Goal: Check status: Check status

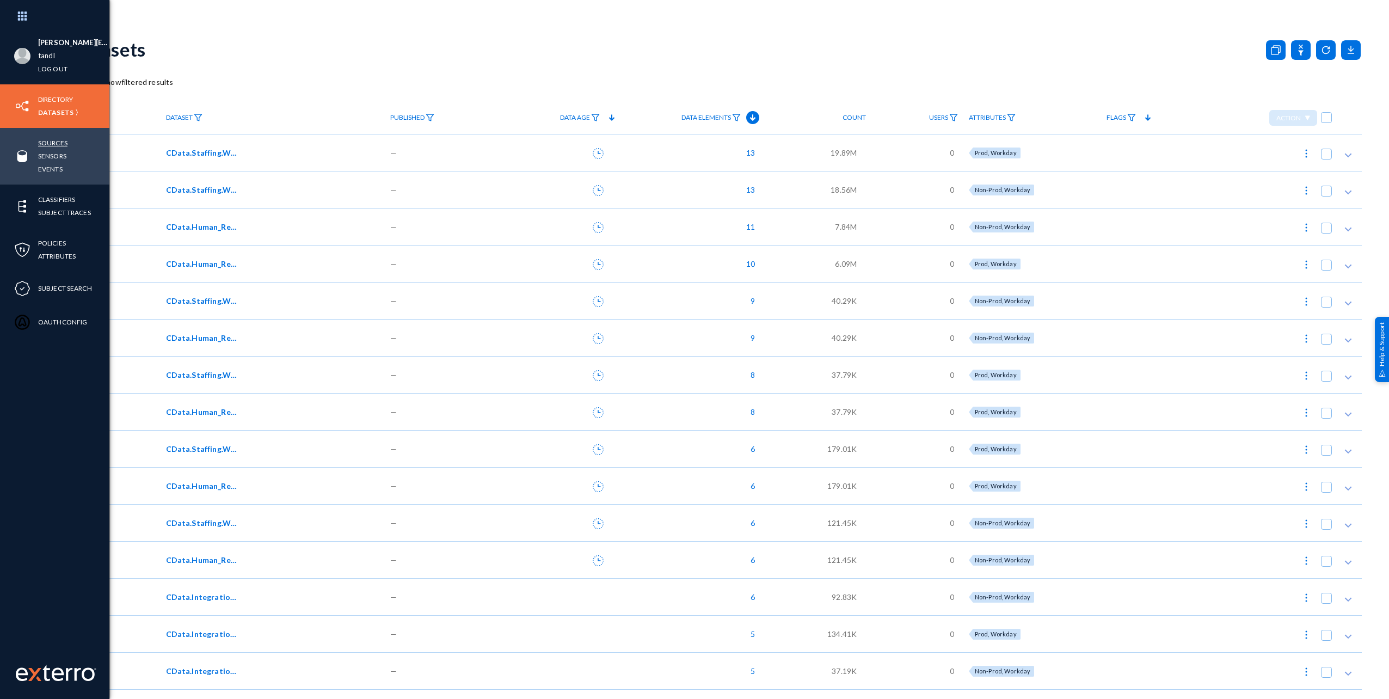
click at [46, 142] on link "Sources" at bounding box center [52, 143] width 29 height 13
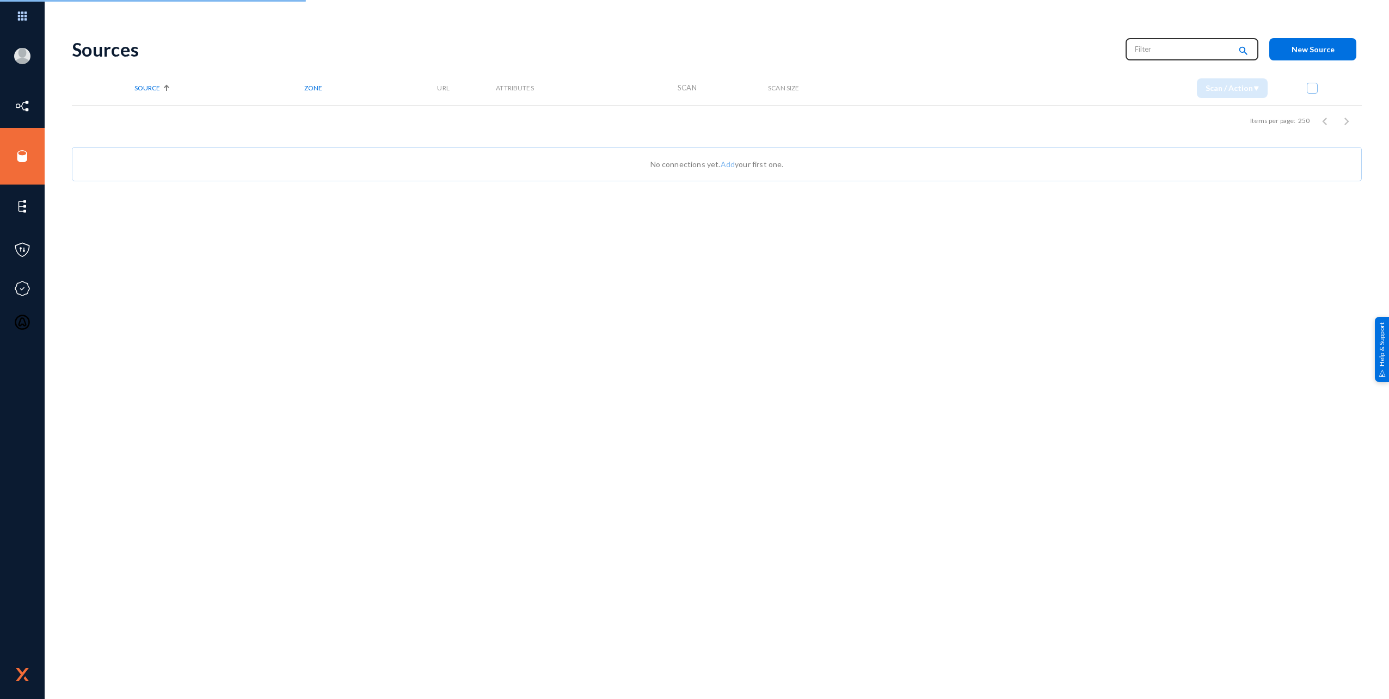
click at [1170, 46] on input "text" at bounding box center [1183, 49] width 96 height 16
type input "failed"
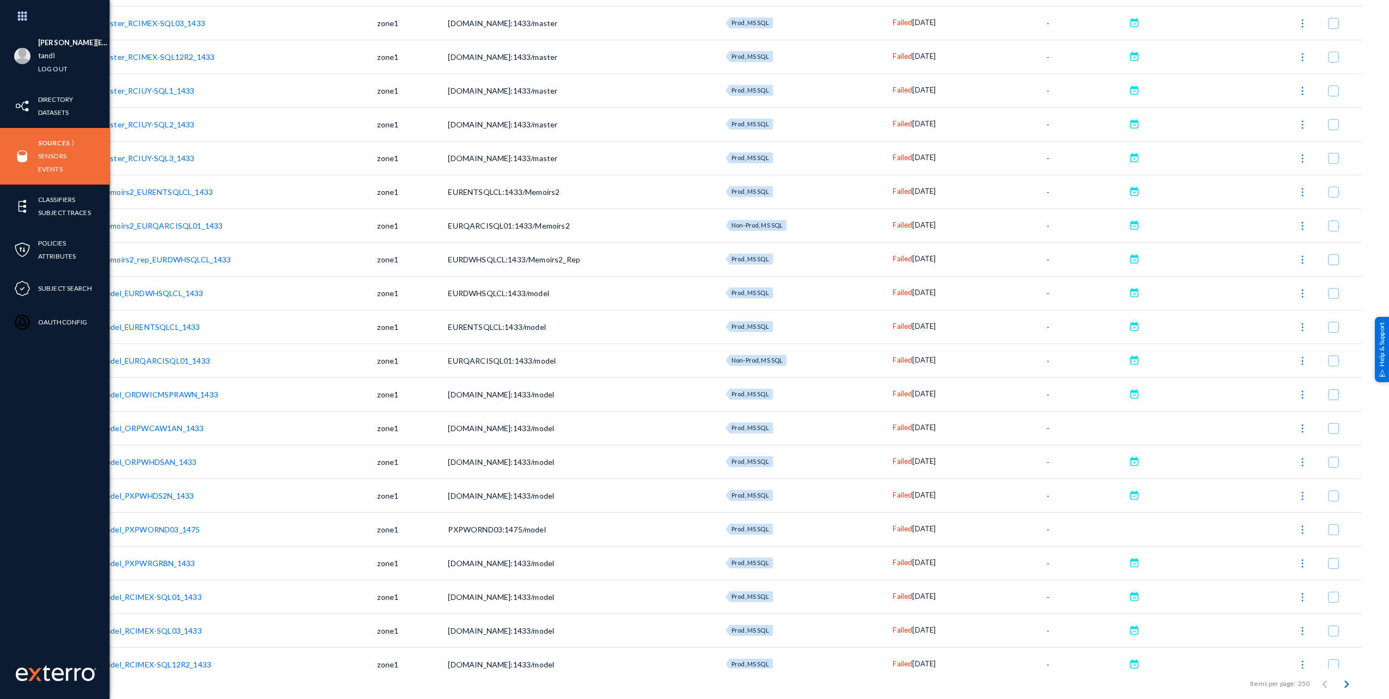
scroll to position [3374, 0]
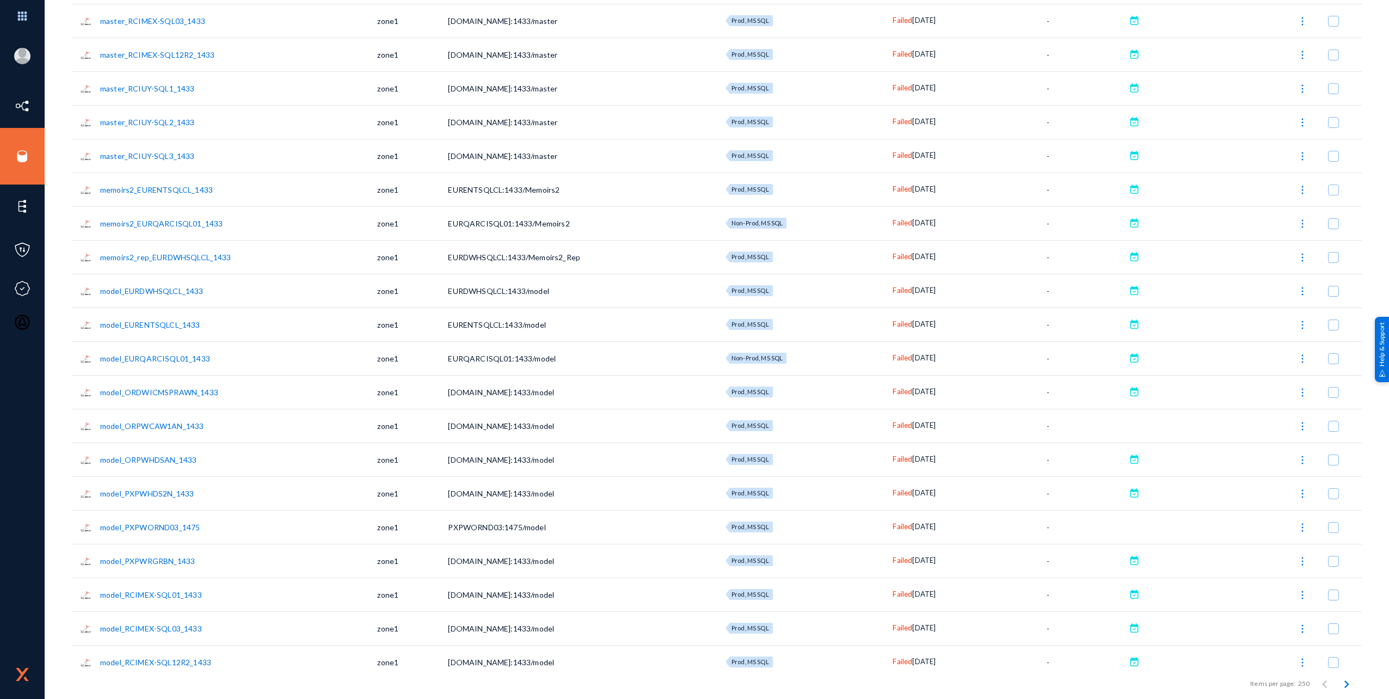
click at [895, 496] on span "Failed" at bounding box center [902, 492] width 20 height 9
click at [1341, 685] on div at bounding box center [694, 349] width 1389 height 699
click at [1341, 685] on icon "Next page" at bounding box center [1346, 683] width 15 height 15
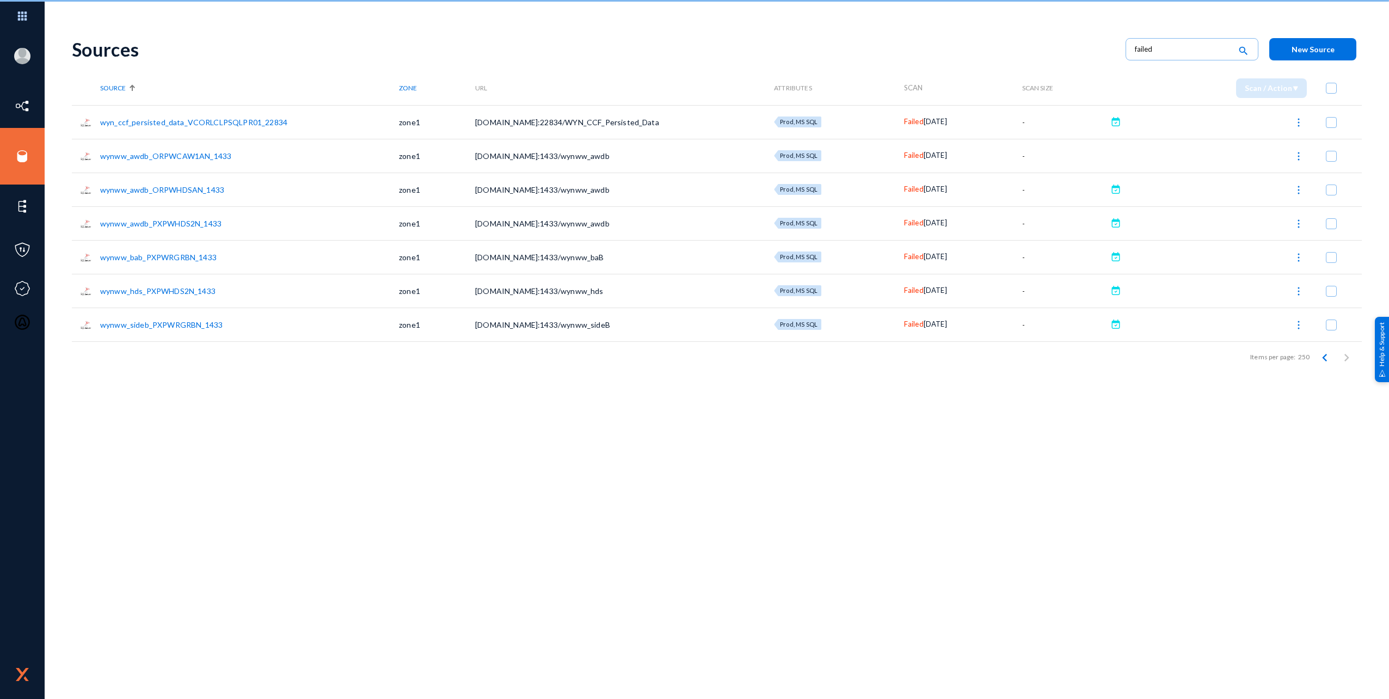
scroll to position [0, 0]
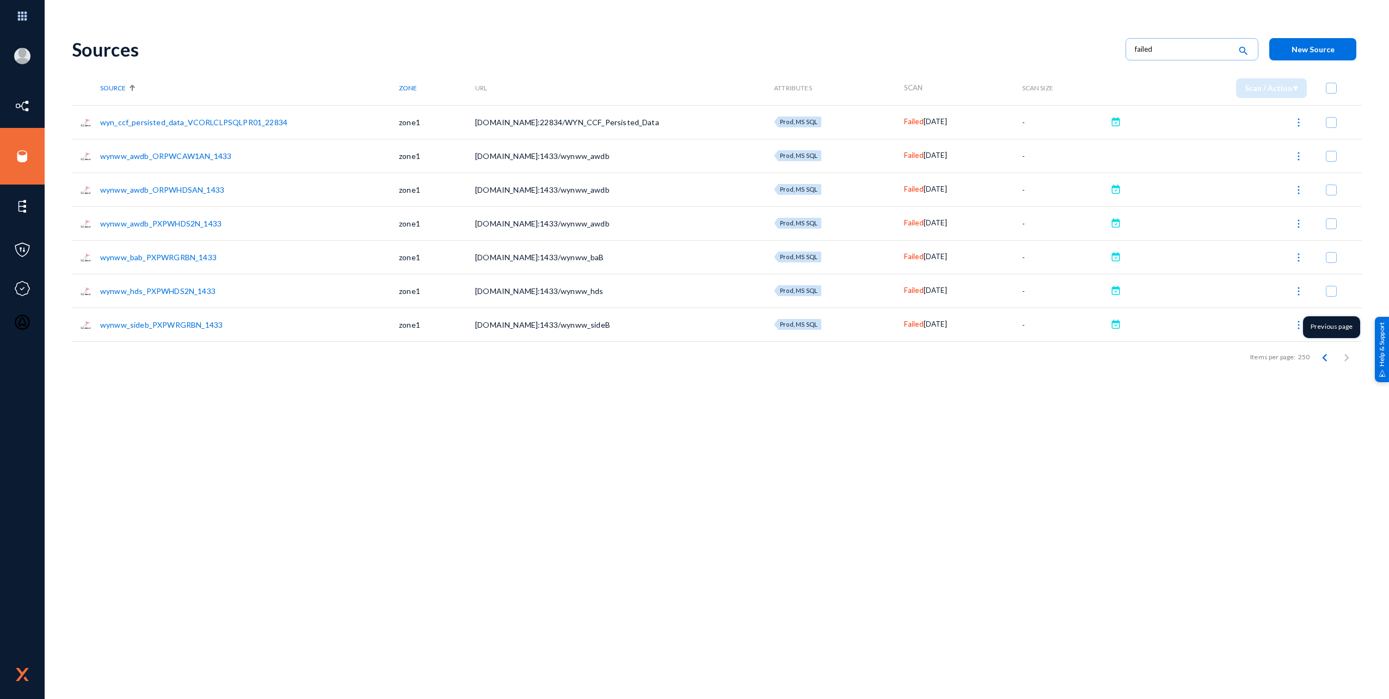
click at [1327, 359] on icon "Previous page" at bounding box center [1324, 357] width 15 height 15
